Goal: Task Accomplishment & Management: Complete application form

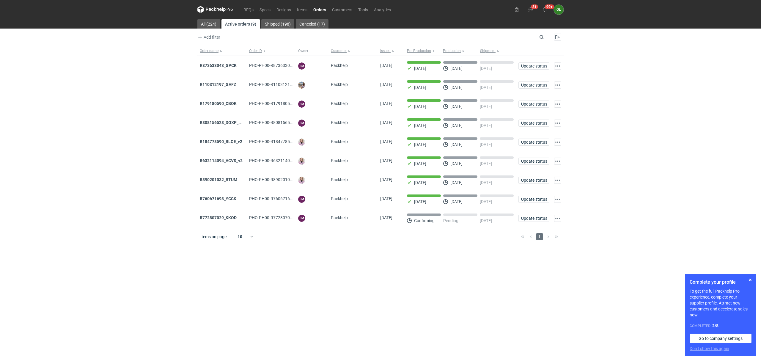
click at [321, 10] on link "Orders" at bounding box center [320, 9] width 19 height 7
click at [246, 7] on link "RFQs" at bounding box center [249, 9] width 16 height 7
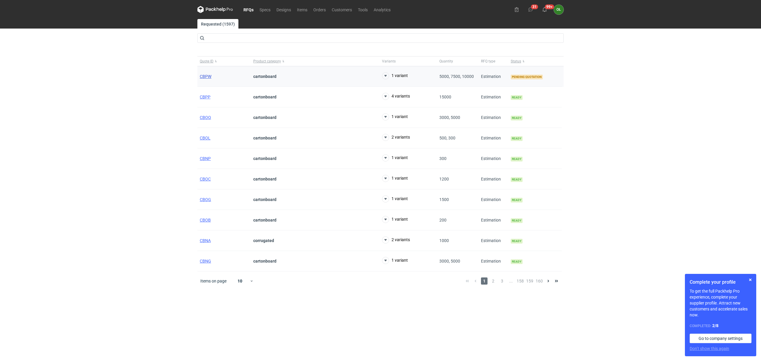
click at [209, 75] on span "CBPW" at bounding box center [206, 76] width 12 height 5
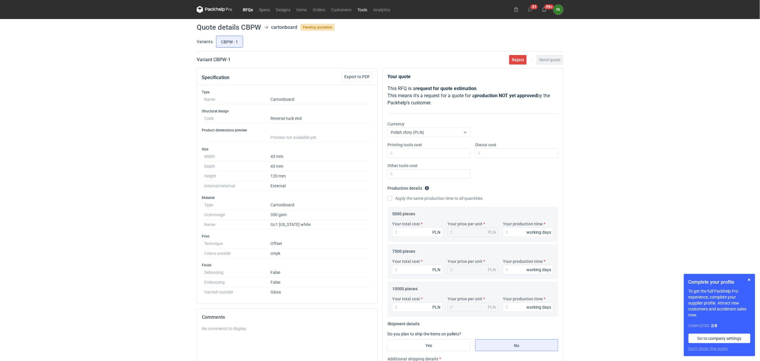
click at [360, 10] on link "Tools" at bounding box center [362, 9] width 16 height 7
click at [247, 9] on link "RFQs" at bounding box center [248, 9] width 16 height 7
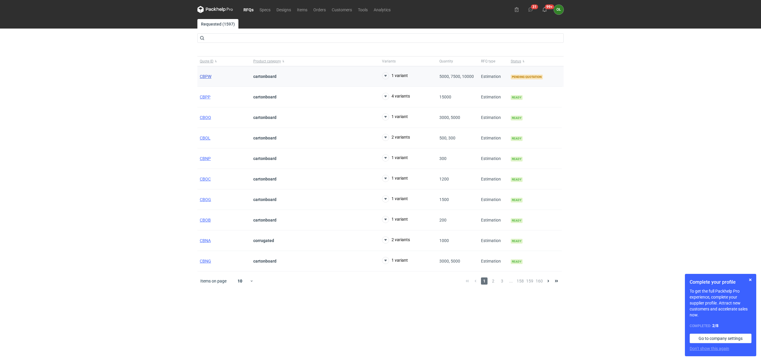
click at [204, 77] on span "CBPW" at bounding box center [206, 76] width 12 height 5
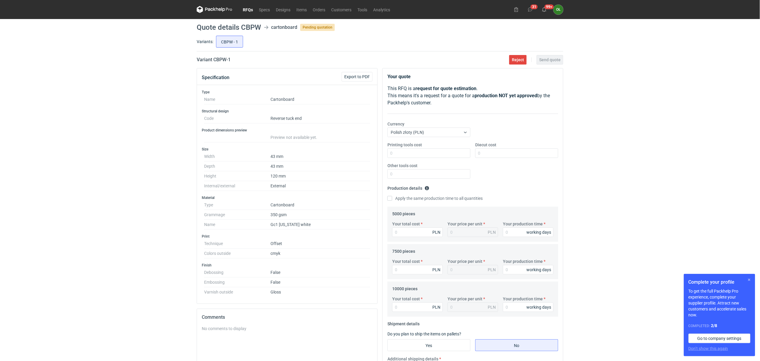
click at [747, 280] on button "button" at bounding box center [748, 279] width 7 height 7
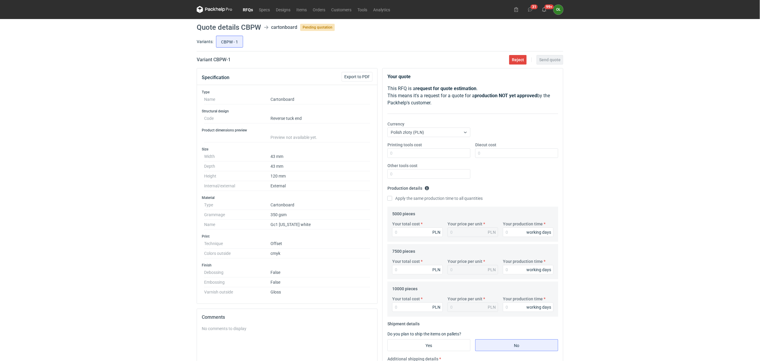
click at [247, 10] on link "RFQs" at bounding box center [248, 9] width 16 height 7
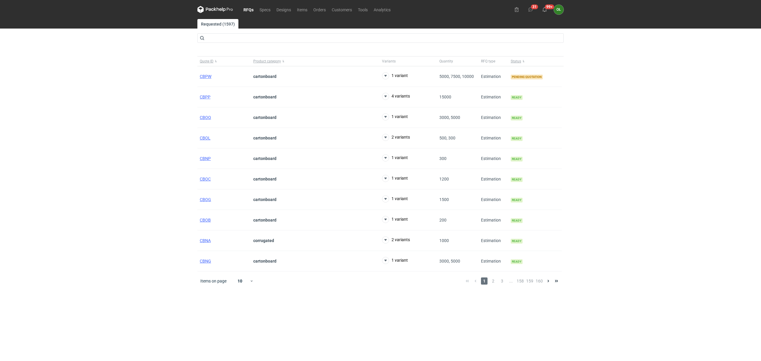
click at [68, 247] on div "RFQs Specs Designs Items Orders Customers Tools Analytics 31 99+ OŁ Olga Łopato…" at bounding box center [380, 180] width 761 height 361
click at [311, 7] on link "Orders" at bounding box center [320, 9] width 18 height 7
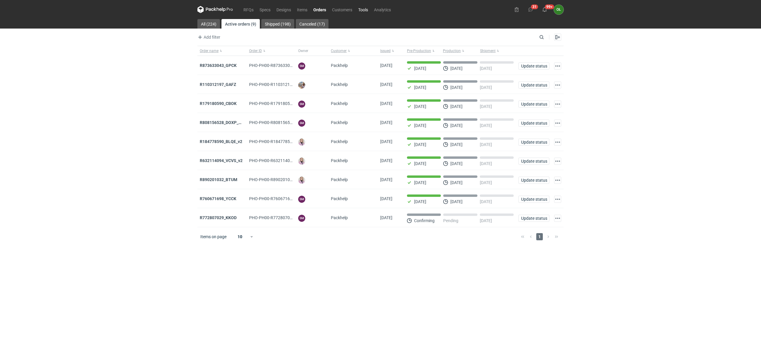
click at [364, 11] on link "Tools" at bounding box center [363, 9] width 16 height 7
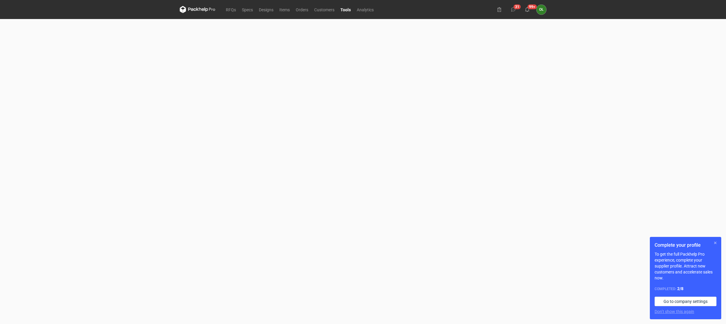
click at [717, 244] on button "button" at bounding box center [714, 242] width 7 height 7
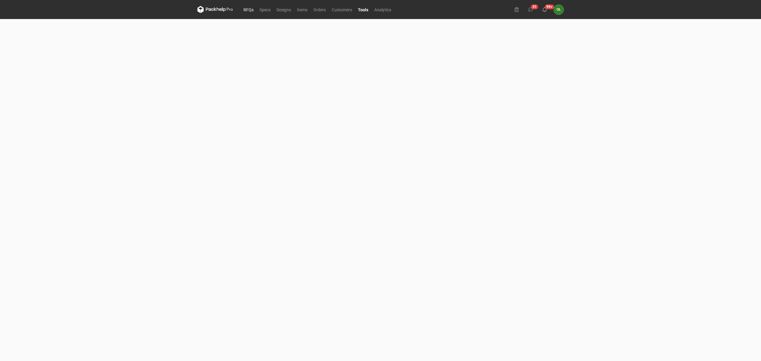
click at [248, 9] on link "RFQs" at bounding box center [249, 9] width 16 height 7
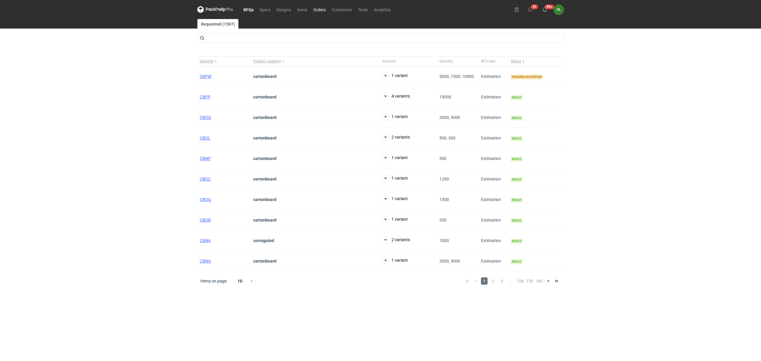
click at [313, 8] on link "Orders" at bounding box center [320, 9] width 18 height 7
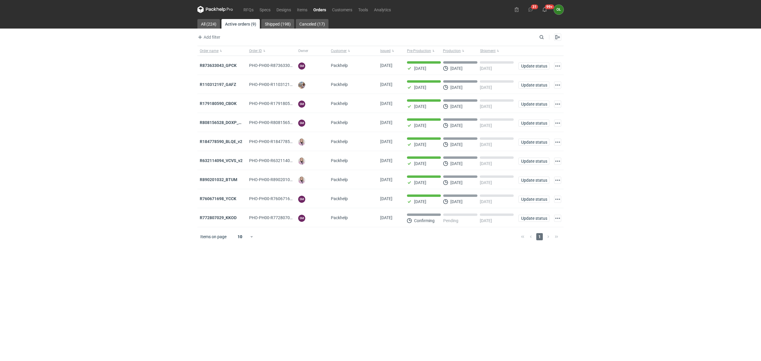
click at [74, 288] on div "RFQs Specs Designs Items Orders Customers Tools Analytics 31 99+ OŁ Olga Łopato…" at bounding box center [380, 180] width 761 height 361
click at [247, 6] on link "RFQs" at bounding box center [249, 9] width 16 height 7
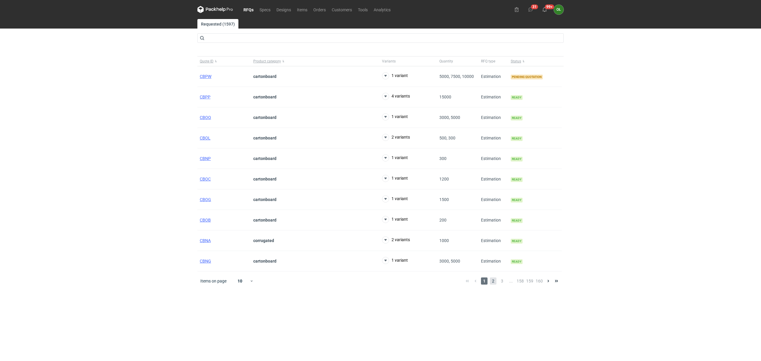
click at [492, 279] on span "2" at bounding box center [493, 281] width 7 height 7
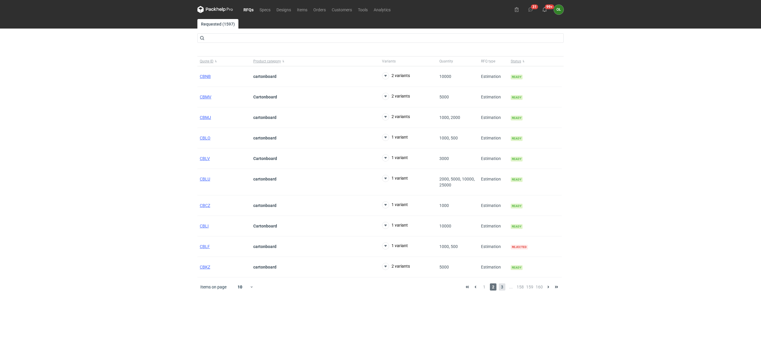
click at [502, 286] on span "3" at bounding box center [502, 286] width 7 height 7
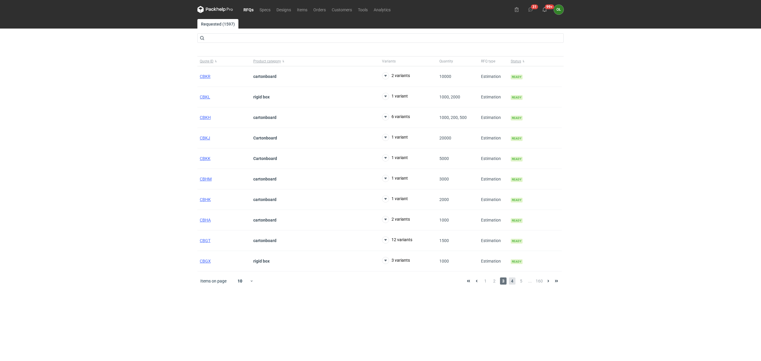
click at [510, 281] on span "4" at bounding box center [512, 281] width 7 height 7
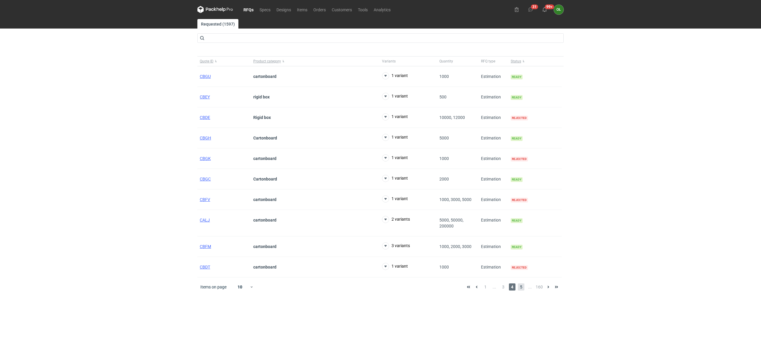
click at [522, 287] on span "5" at bounding box center [521, 286] width 7 height 7
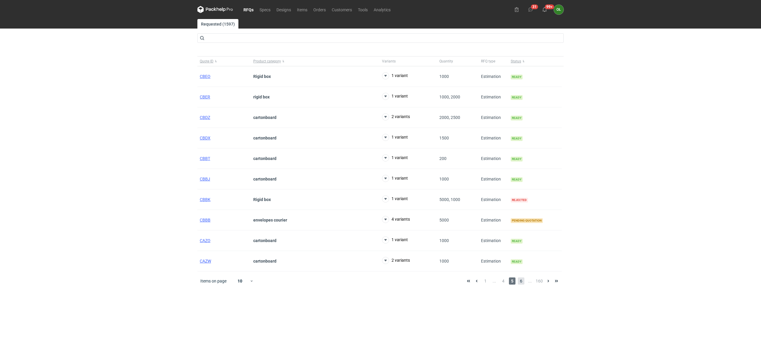
click at [521, 279] on span "6" at bounding box center [521, 281] width 7 height 7
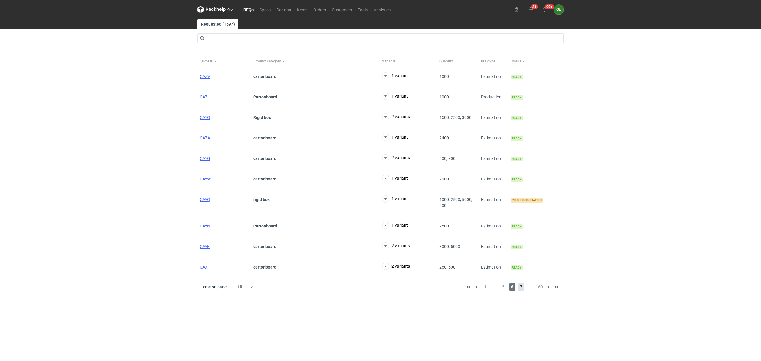
click at [520, 290] on span "7" at bounding box center [521, 286] width 7 height 7
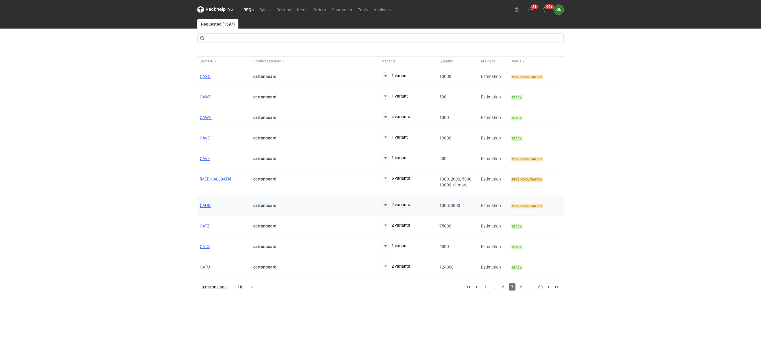
click at [210, 208] on span "CAUG" at bounding box center [205, 205] width 11 height 5
click at [203, 180] on span "CAUL" at bounding box center [216, 179] width 32 height 5
click at [202, 161] on span "CAVE" at bounding box center [205, 158] width 10 height 5
click at [203, 73] on div "CAXO" at bounding box center [224, 76] width 54 height 21
click at [205, 75] on span "CAXO" at bounding box center [205, 76] width 11 height 5
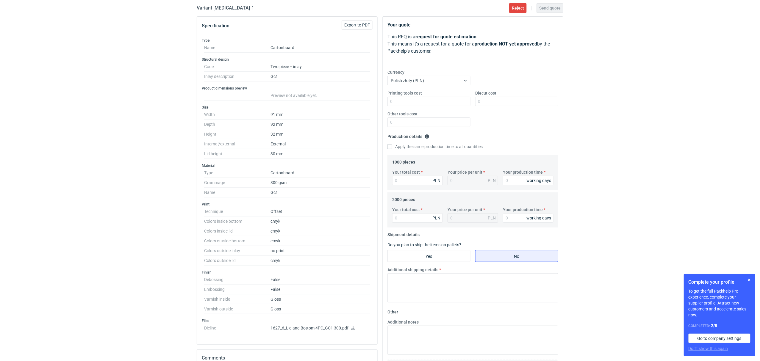
scroll to position [54, 0]
click at [355, 329] on link at bounding box center [353, 327] width 5 height 5
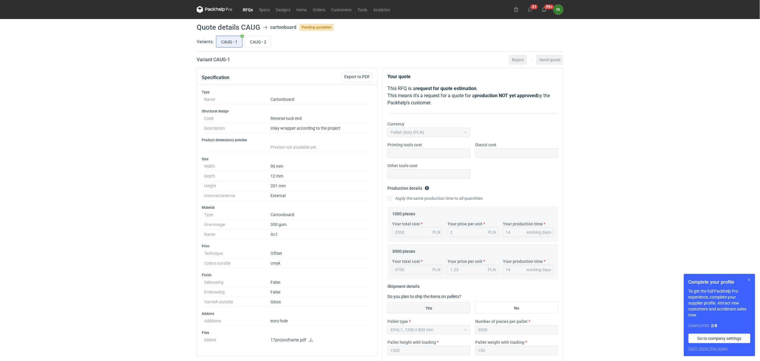
click at [750, 281] on button "button" at bounding box center [748, 279] width 7 height 7
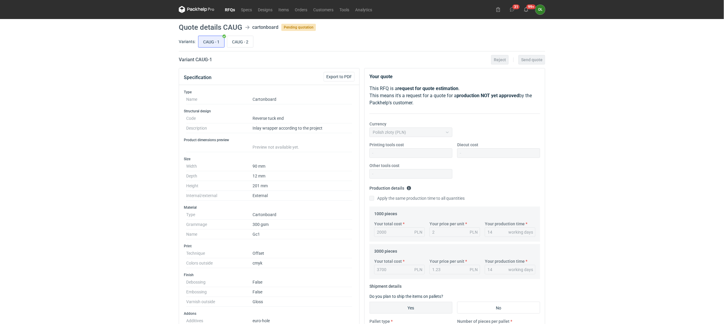
click at [233, 11] on link "RFQs" at bounding box center [230, 9] width 16 height 7
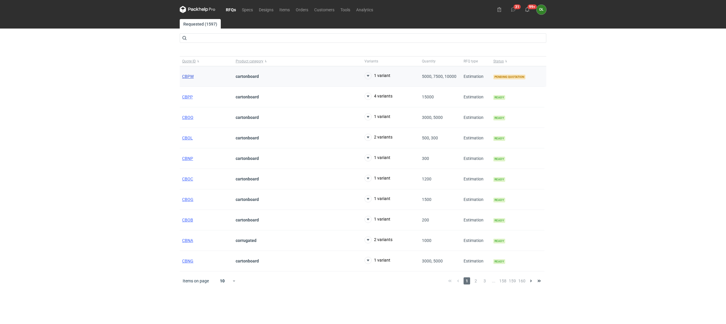
click at [191, 79] on span "CBPW" at bounding box center [188, 76] width 12 height 5
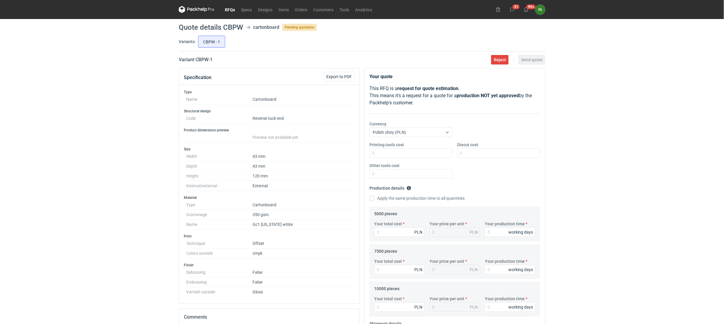
click at [231, 9] on link "RFQs" at bounding box center [230, 9] width 16 height 7
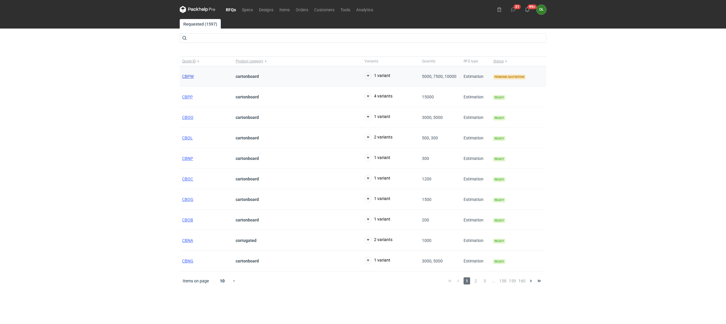
click at [187, 76] on span "CBPW" at bounding box center [188, 76] width 12 height 5
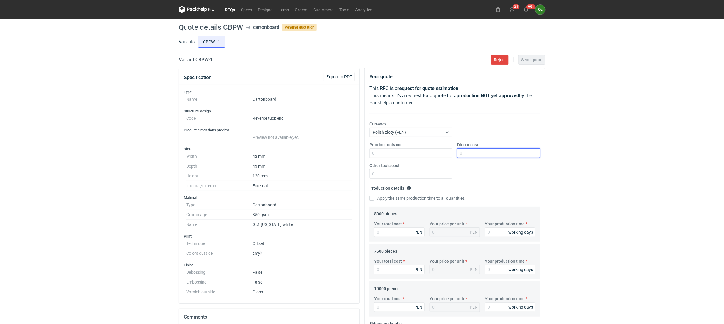
drag, startPoint x: 493, startPoint y: 156, endPoint x: 497, endPoint y: 152, distance: 6.1
click at [493, 156] on input "Diecut cost" at bounding box center [498, 153] width 83 height 10
click at [482, 153] on input "Diecut cost" at bounding box center [498, 153] width 83 height 10
type input "1200"
click at [458, 182] on div "Printing tools cost Diecut cost 1200 Other tools cost" at bounding box center [454, 163] width 175 height 42
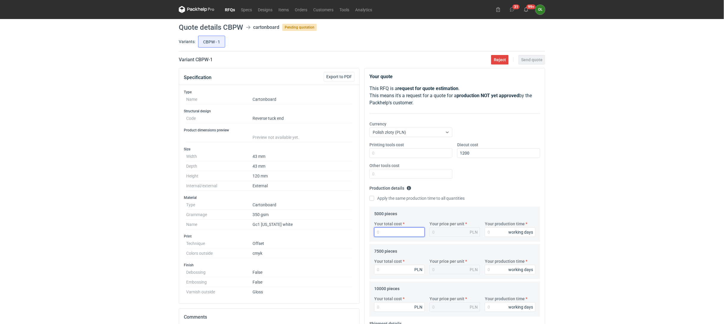
click at [388, 235] on input "Your total cost" at bounding box center [399, 233] width 51 height 10
click at [395, 231] on input "Your total cost" at bounding box center [399, 233] width 51 height 10
type input "2290"
type input "0.46"
type input "2290"
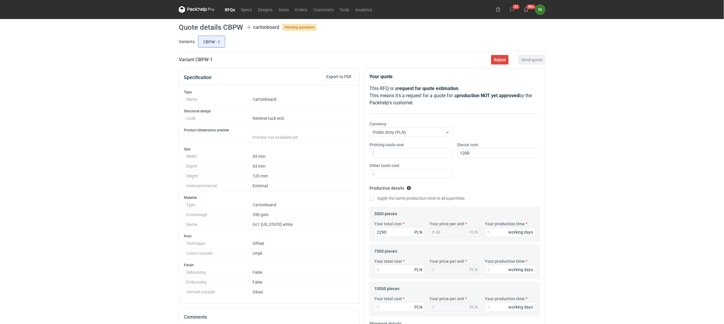
click at [437, 217] on fieldset "5000 pieces Your total cost 2290 PLN Your price per unit 0.46 PLN Your producti…" at bounding box center [454, 225] width 161 height 33
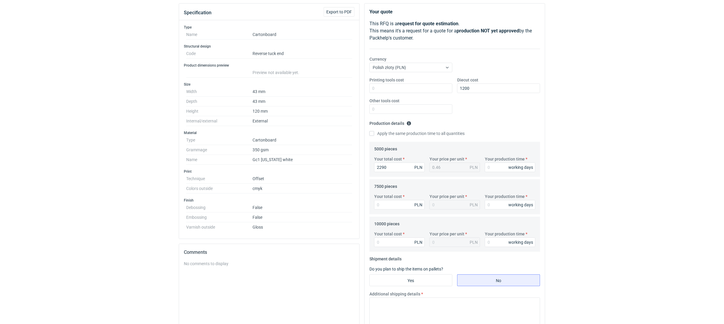
scroll to position [66, 0]
click at [383, 203] on input "Your total cost" at bounding box center [399, 204] width 51 height 10
type input "3140"
type input "0.42"
type input "3140"
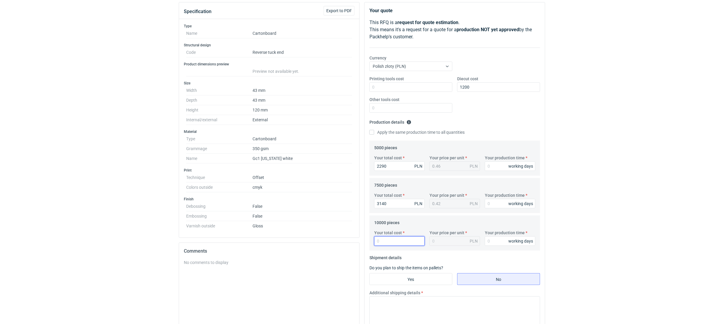
click at [388, 242] on input "Your total cost" at bounding box center [399, 241] width 51 height 10
type input "3990"
type input "0.4"
type input "3990"
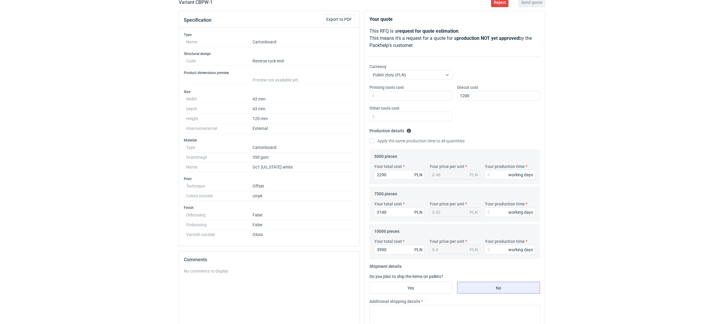
scroll to position [53, 0]
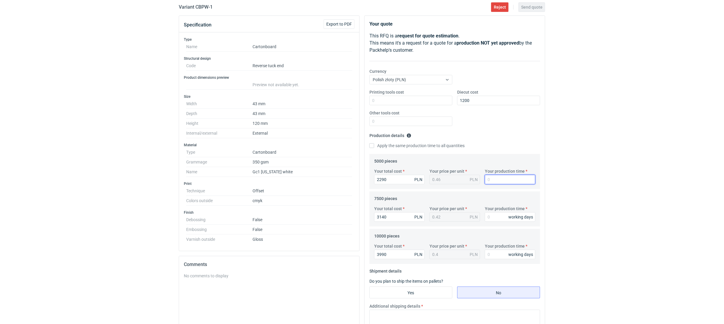
click at [491, 183] on input "Your production time" at bounding box center [510, 180] width 51 height 10
type input "14"
click at [486, 217] on input "Your production time" at bounding box center [510, 217] width 51 height 10
type input "14"
click at [494, 253] on input "Your production time" at bounding box center [510, 255] width 51 height 10
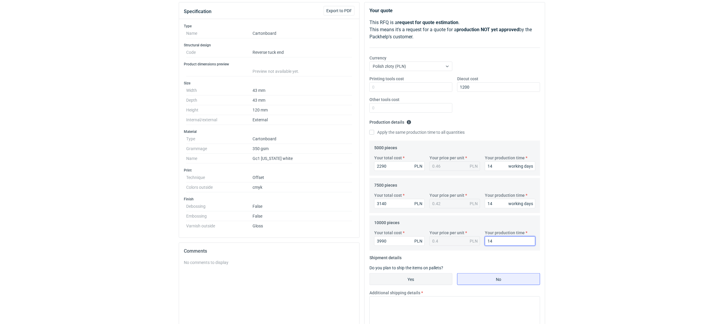
type input "14"
click at [424, 276] on input "Yes" at bounding box center [411, 279] width 82 height 11
radio input "true"
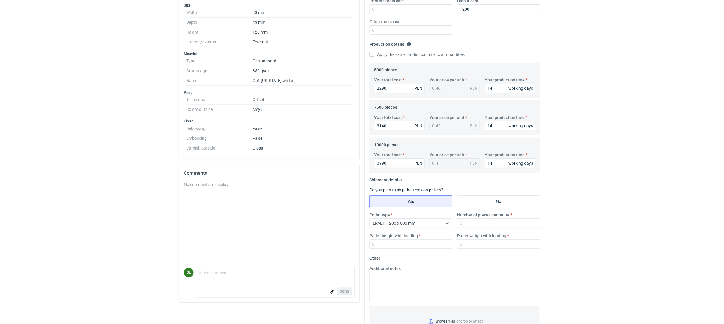
scroll to position [159, 0]
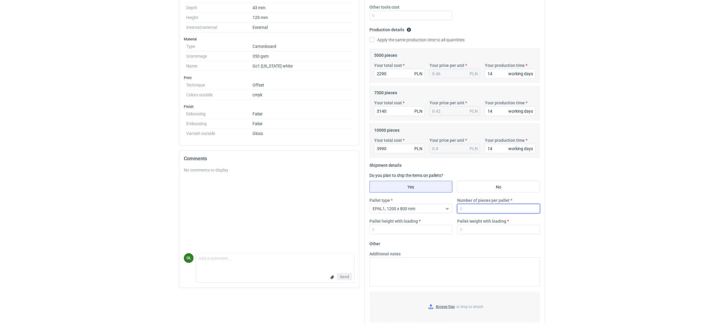
click at [477, 210] on input "Number of pieces per pallet" at bounding box center [498, 209] width 83 height 10
click at [378, 226] on input "Pallet height with loading" at bounding box center [410, 230] width 83 height 10
click at [474, 207] on input "1000" at bounding box center [498, 209] width 83 height 10
type input "10000"
click at [413, 225] on div "Pallet height with loading" at bounding box center [411, 226] width 88 height 16
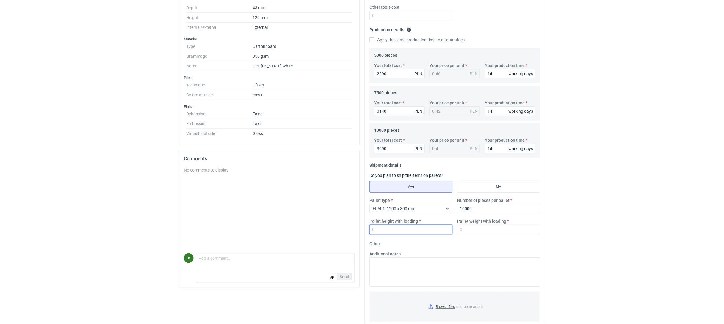
click at [419, 231] on input "Pallet height with loading" at bounding box center [410, 230] width 83 height 10
type input "1500"
click at [473, 230] on input "Pallet weight with loading" at bounding box center [498, 230] width 83 height 10
type input "170"
click at [594, 166] on html "RFQs Specs Designs Items Orders Customers Tools Analytics 31 99+ OŁ Olga Łopato…" at bounding box center [362, 3] width 724 height 324
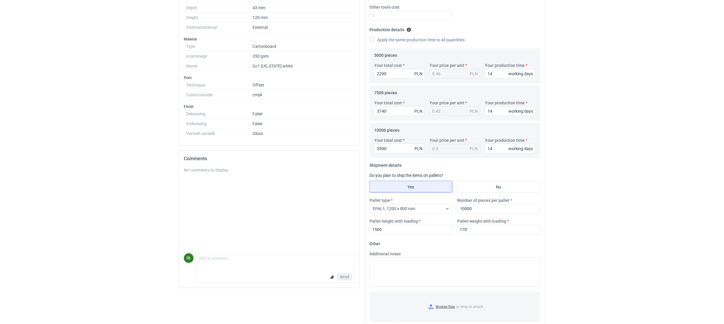
click at [5, 44] on div "RFQs Specs Designs Items Orders Customers Tools Analytics 31 99+ OŁ Olga Łopato…" at bounding box center [362, 3] width 724 height 324
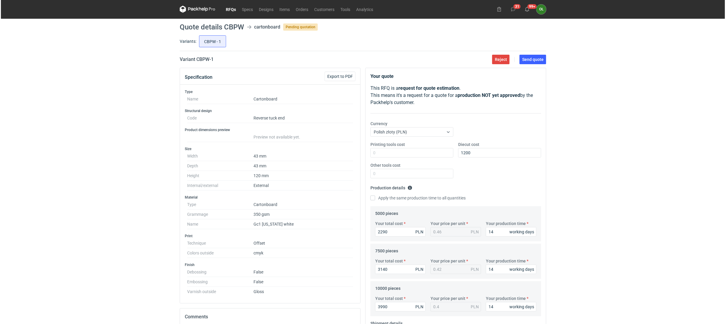
scroll to position [0, 0]
drag, startPoint x: 522, startPoint y: 62, endPoint x: 725, endPoint y: 79, distance: 203.5
click at [522, 62] on span "Send quote" at bounding box center [531, 60] width 21 height 4
click at [187, 5] on nav "RFQs Specs Designs Items Orders Customers Tools Analytics" at bounding box center [277, 9] width 196 height 19
click at [192, 6] on icon at bounding box center [197, 9] width 36 height 7
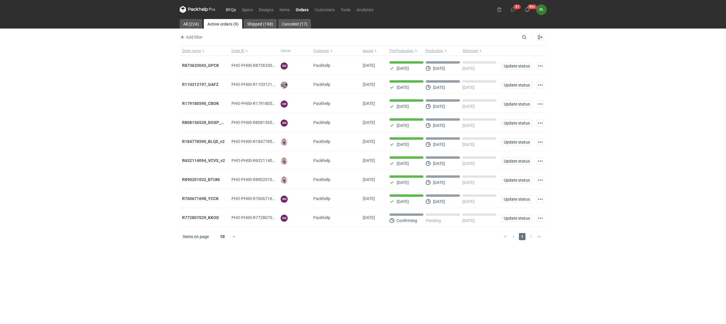
click at [233, 10] on link "RFQs" at bounding box center [231, 9] width 16 height 7
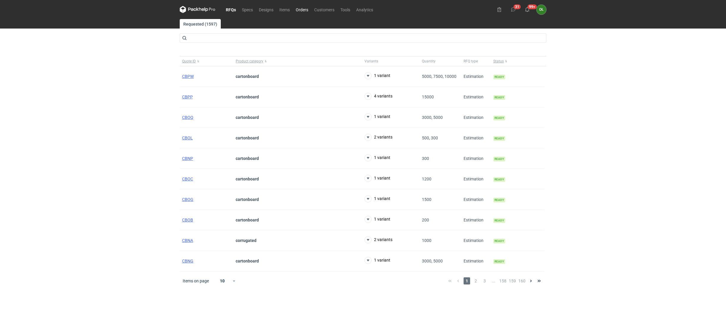
click at [303, 10] on link "Orders" at bounding box center [302, 9] width 18 height 7
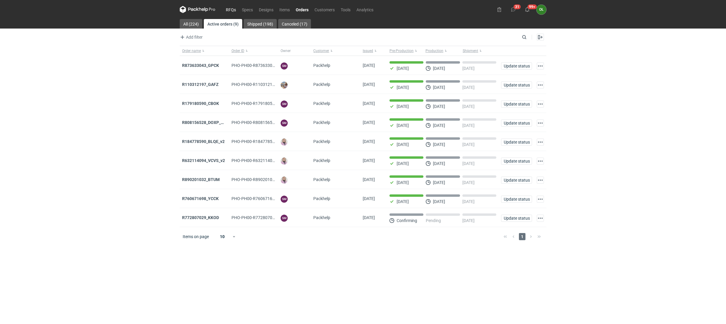
click at [236, 6] on link "RFQs" at bounding box center [231, 9] width 16 height 7
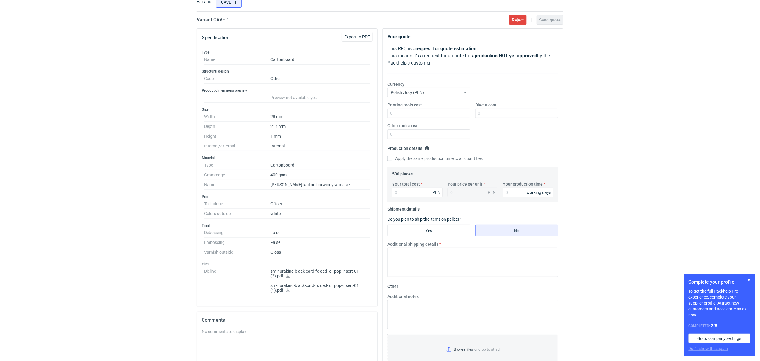
scroll to position [40, 0]
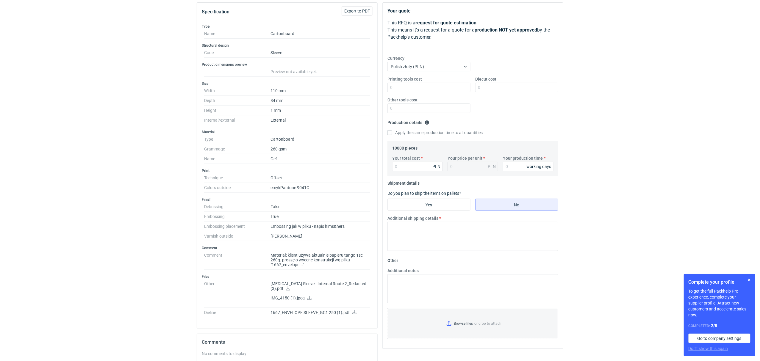
scroll to position [66, 0]
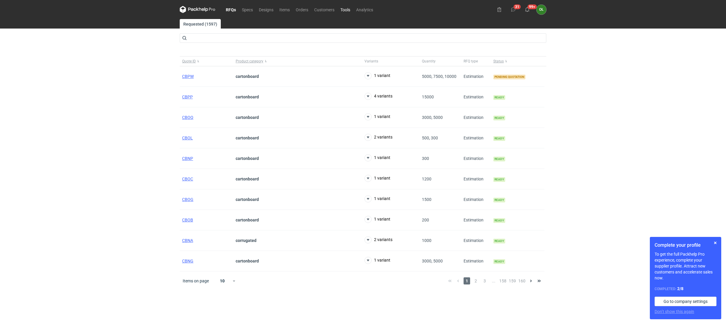
click at [345, 8] on link "Tools" at bounding box center [345, 9] width 16 height 7
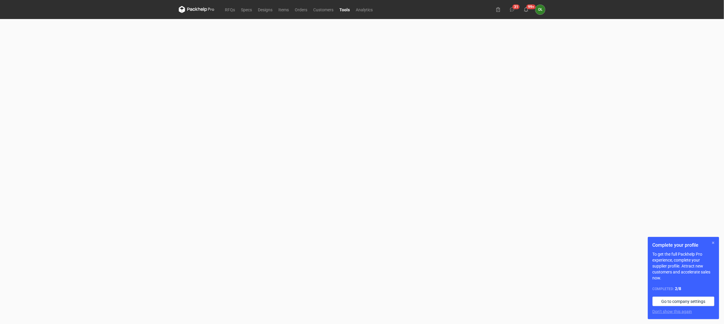
click at [712, 242] on button "button" at bounding box center [713, 242] width 7 height 7
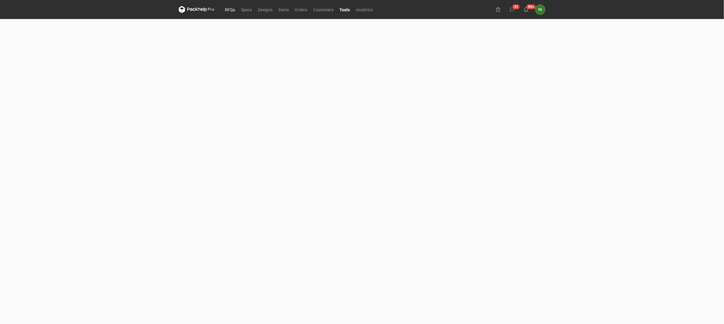
click at [226, 10] on link "RFQs" at bounding box center [230, 9] width 16 height 7
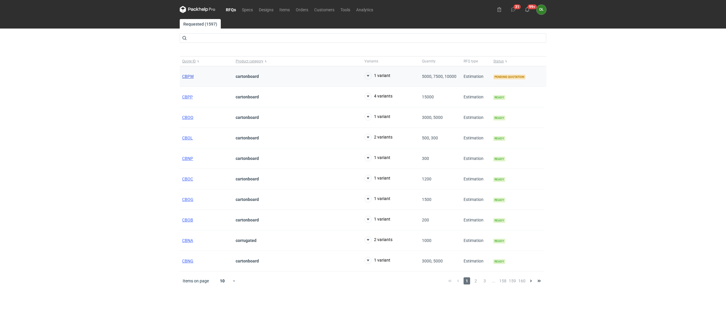
click at [184, 78] on span "CBPW" at bounding box center [188, 76] width 12 height 5
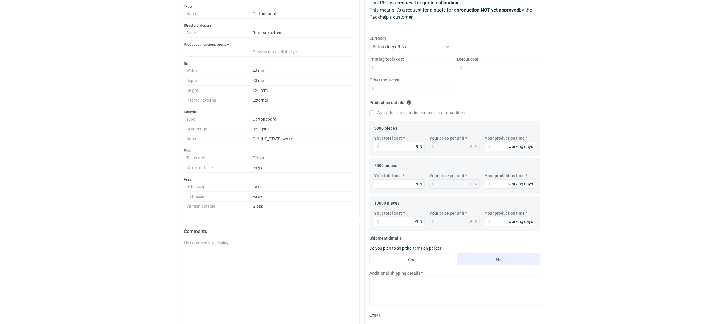
scroll to position [26, 0]
